Goal: Task Accomplishment & Management: Complete application form

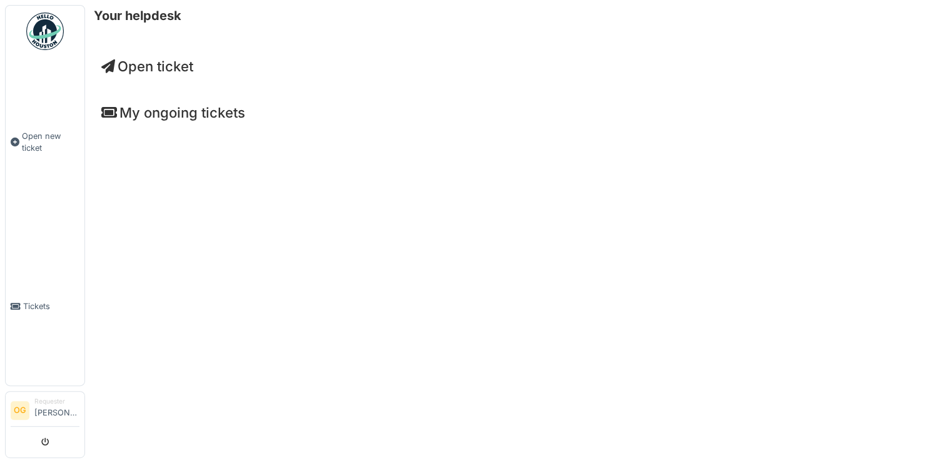
drag, startPoint x: 0, startPoint y: 0, endPoint x: 176, endPoint y: 66, distance: 187.6
click at [176, 66] on span "Open ticket" at bounding box center [147, 66] width 92 height 16
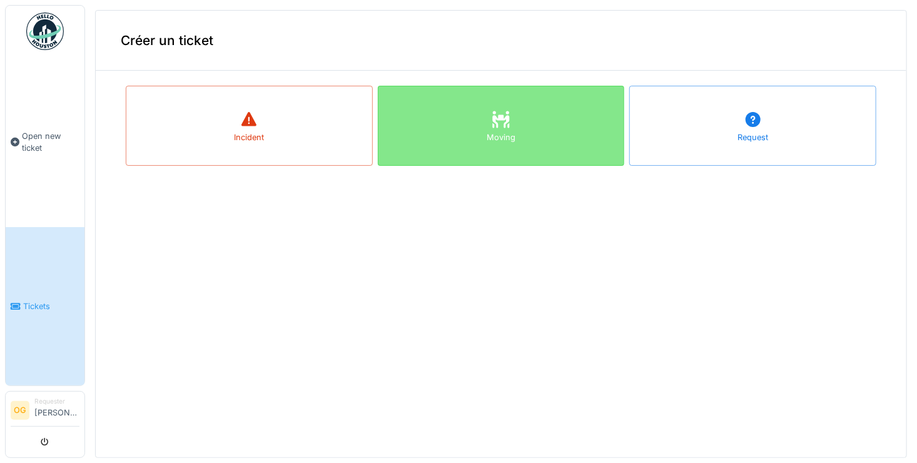
click at [451, 138] on div "Moving" at bounding box center [501, 126] width 247 height 80
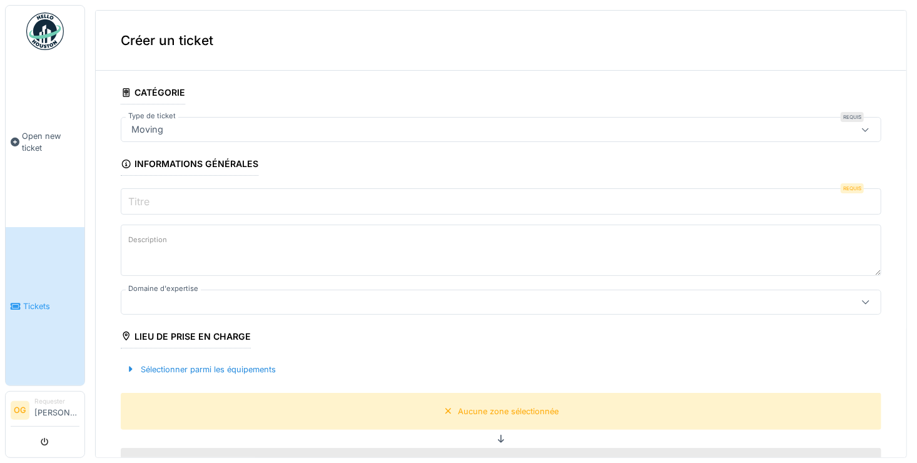
click at [224, 198] on input "Titre" at bounding box center [501, 201] width 760 height 26
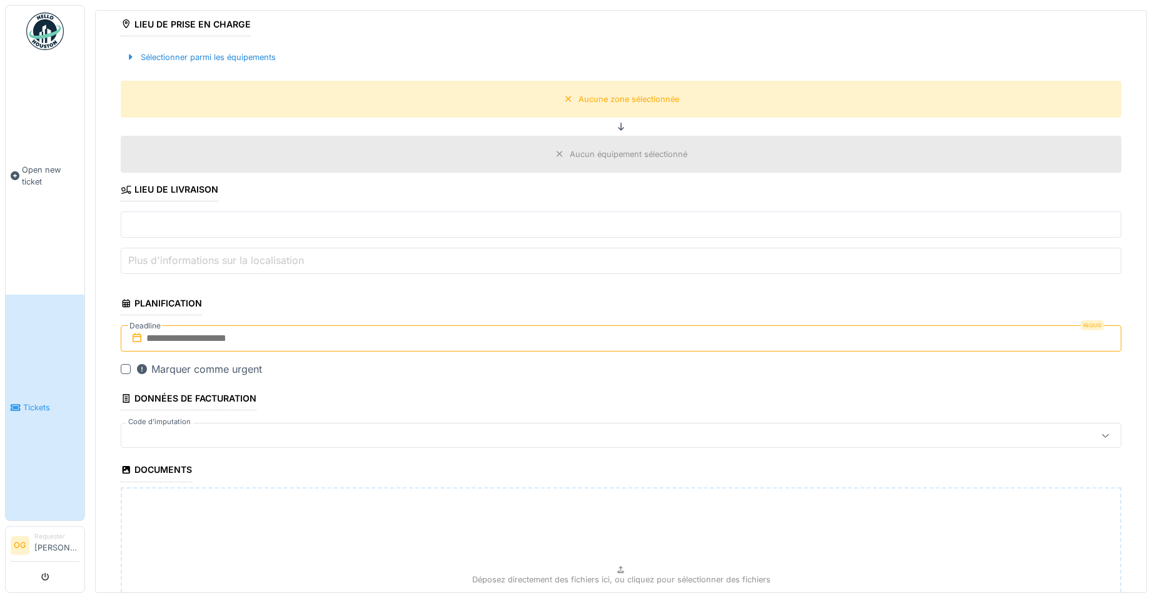
scroll to position [313, 0]
click at [687, 333] on input "text" at bounding box center [621, 338] width 1001 height 26
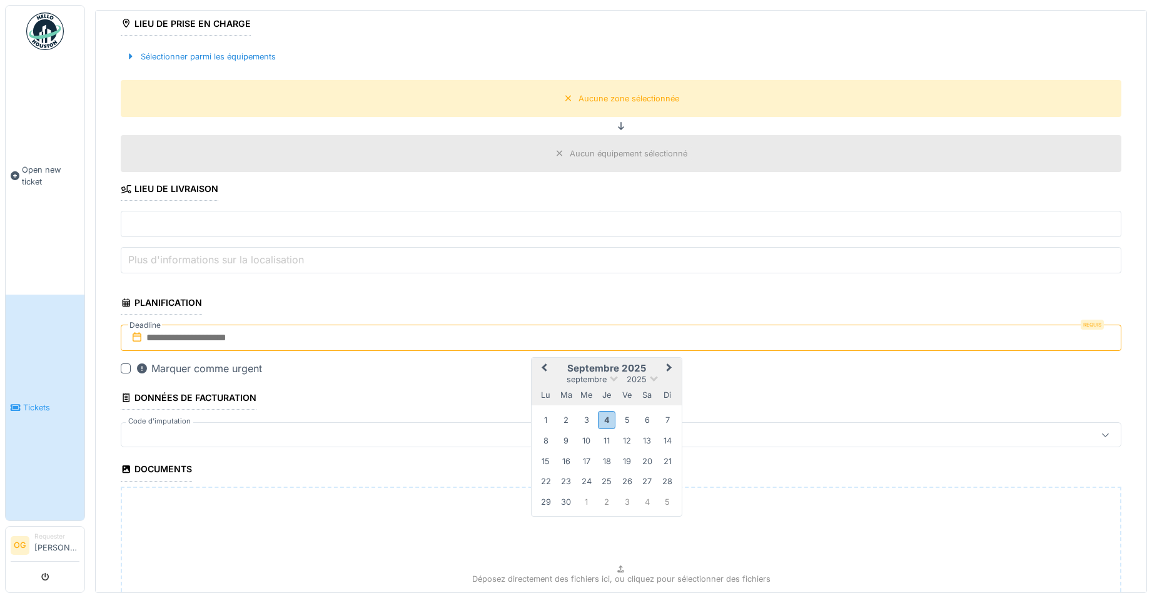
click at [429, 391] on fieldset "**********" at bounding box center [621, 249] width 1001 height 962
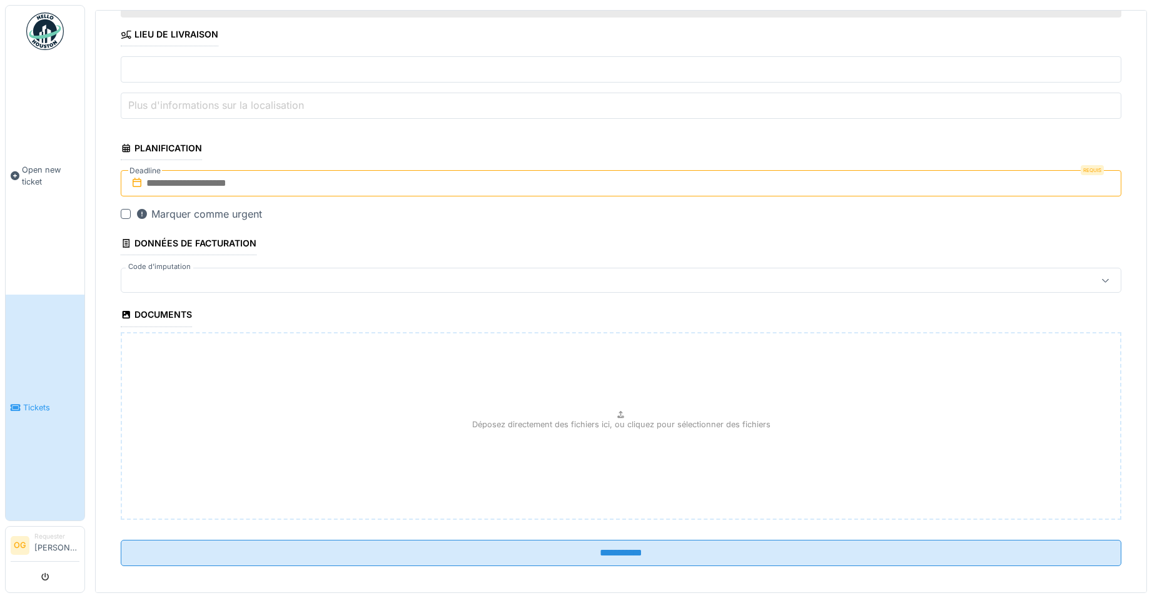
scroll to position [476, 0]
